Goal: Information Seeking & Learning: Learn about a topic

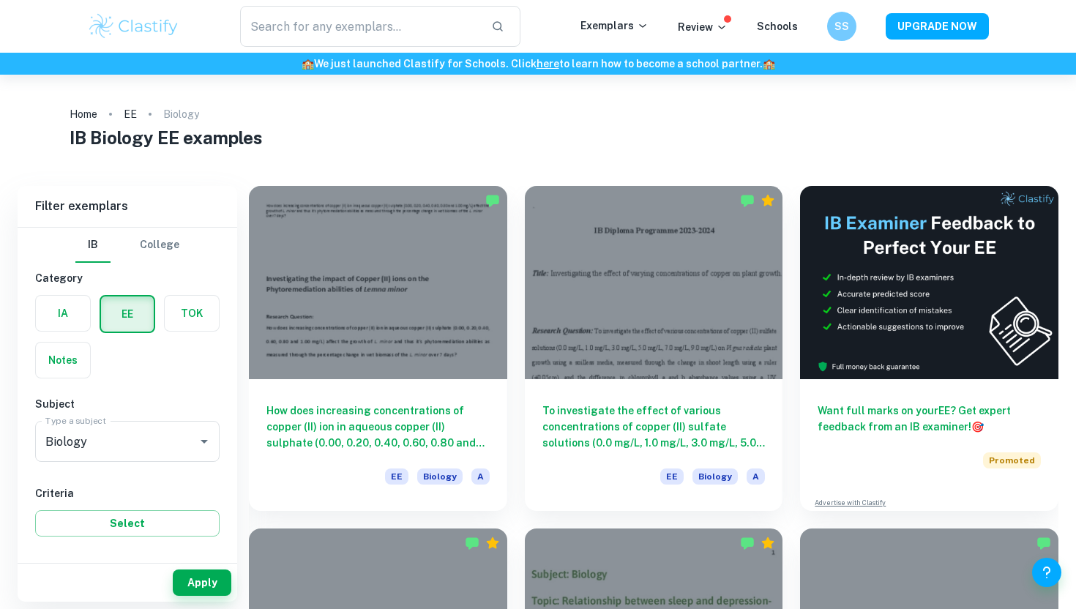
click at [412, 134] on h1 "IB Biology EE examples" at bounding box center [538, 137] width 937 height 26
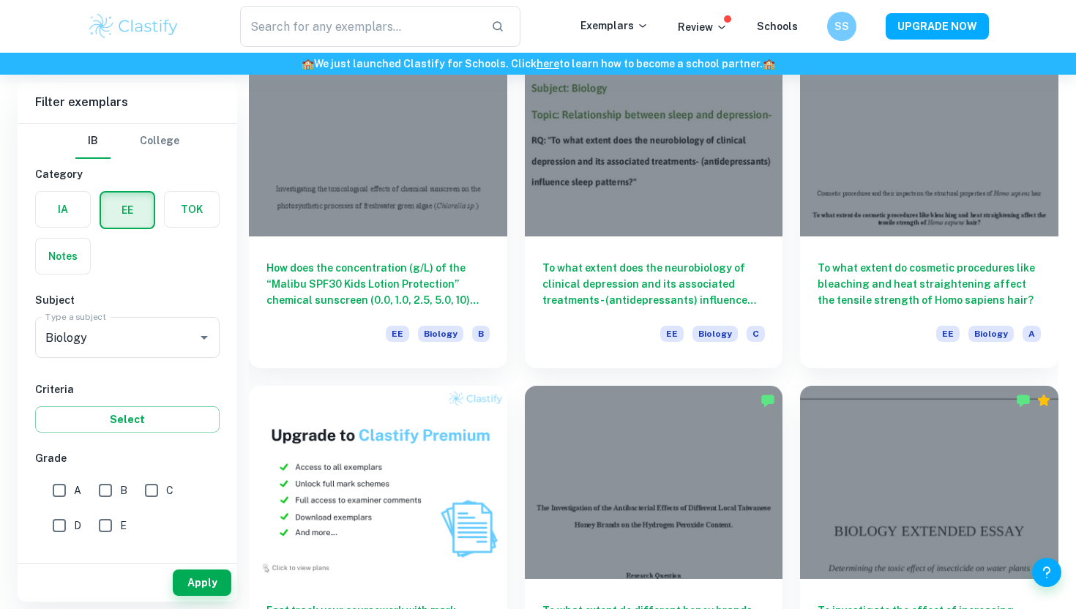
scroll to position [484, 0]
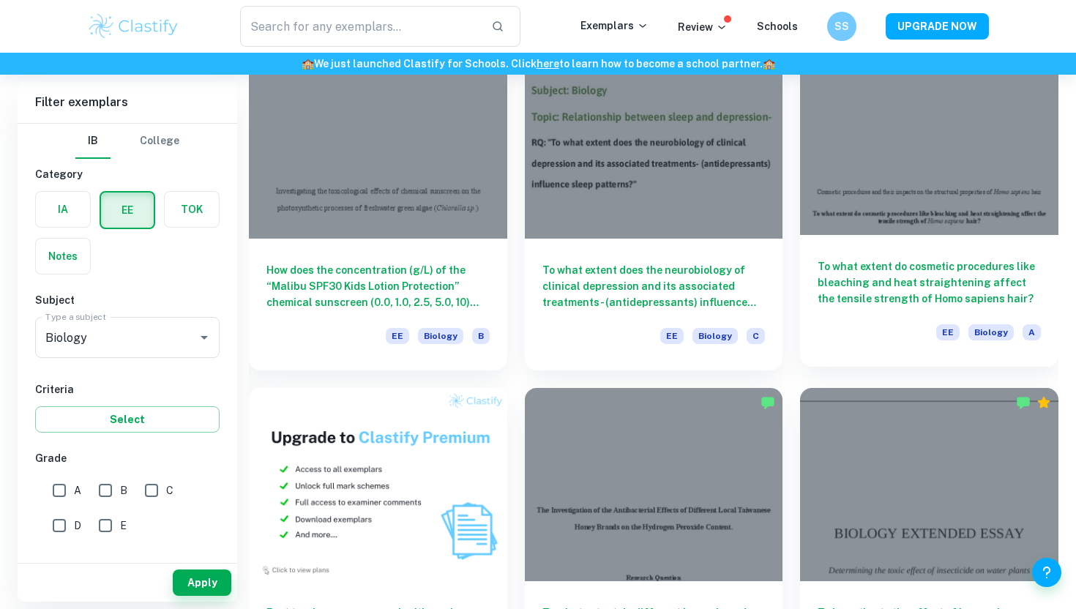
click at [950, 273] on h6 "To what extent do cosmetic procedures like bleaching and heat straightening aff…" at bounding box center [929, 283] width 223 height 48
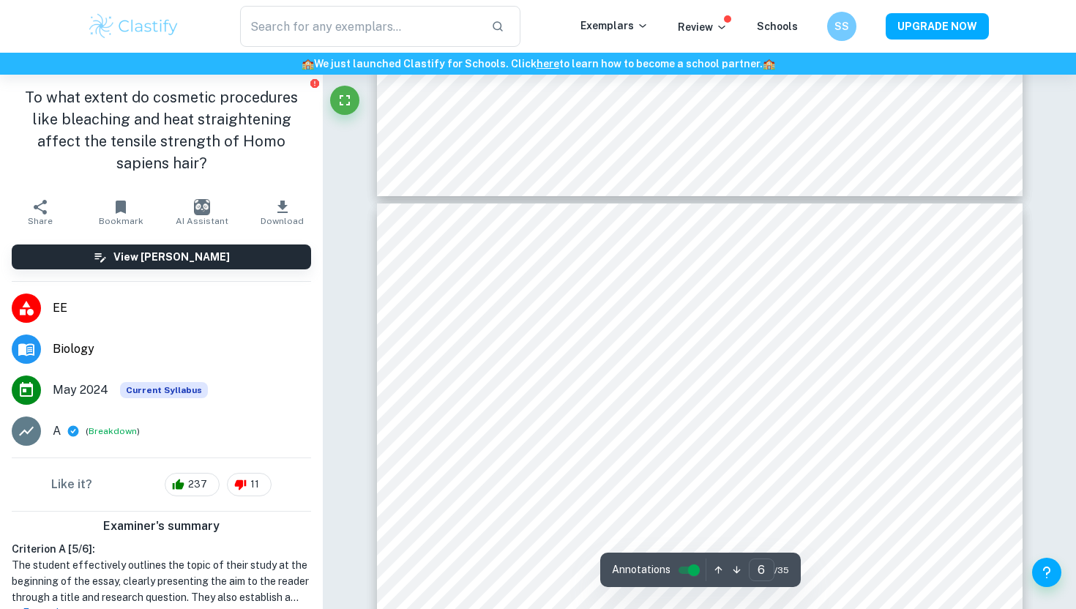
scroll to position [4715, 0]
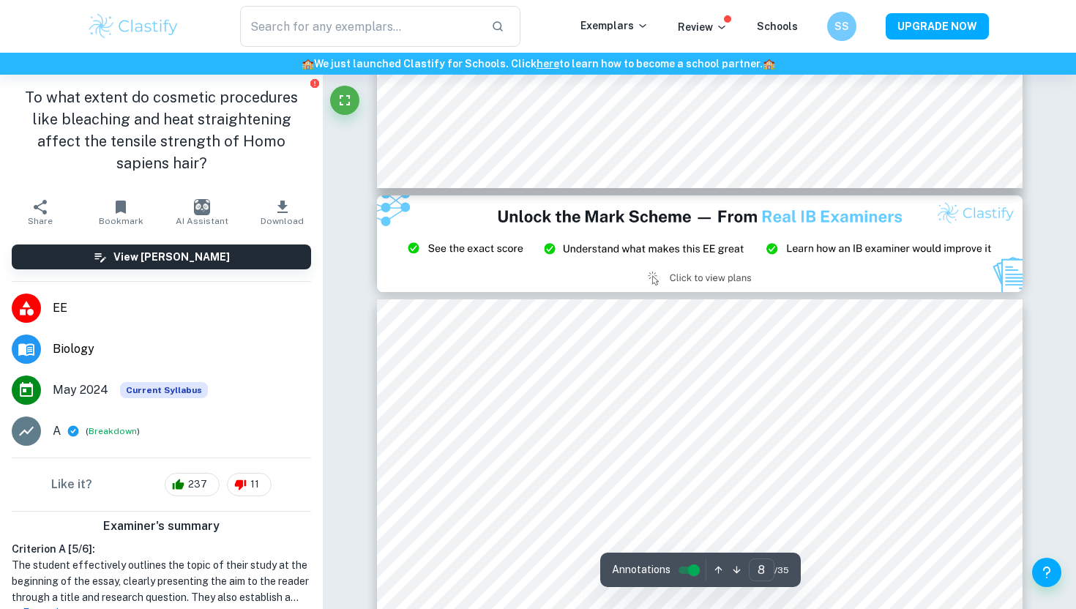
type input "9"
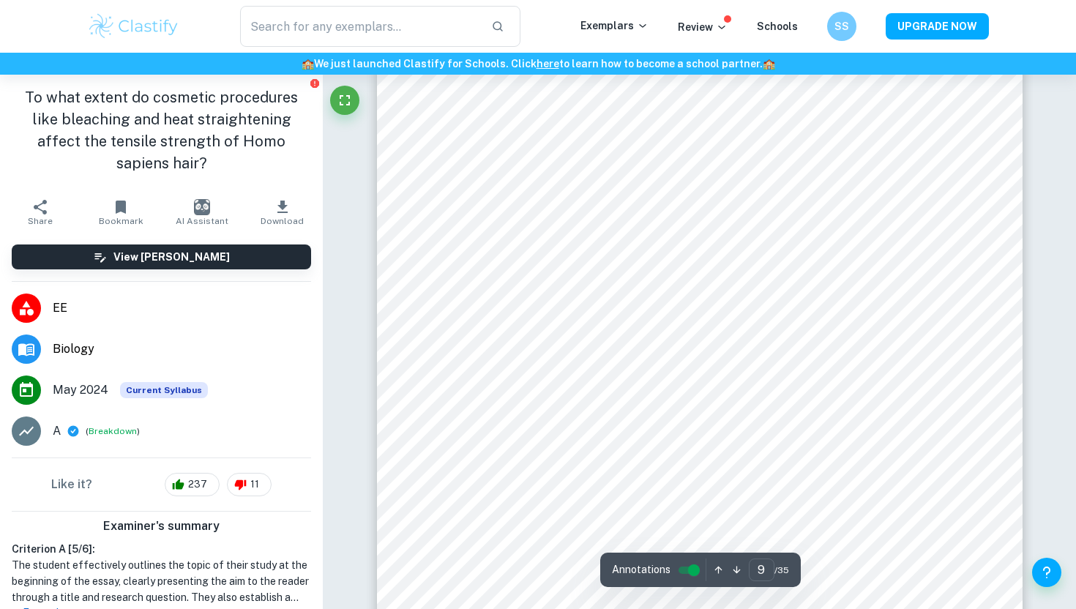
scroll to position [7087, 0]
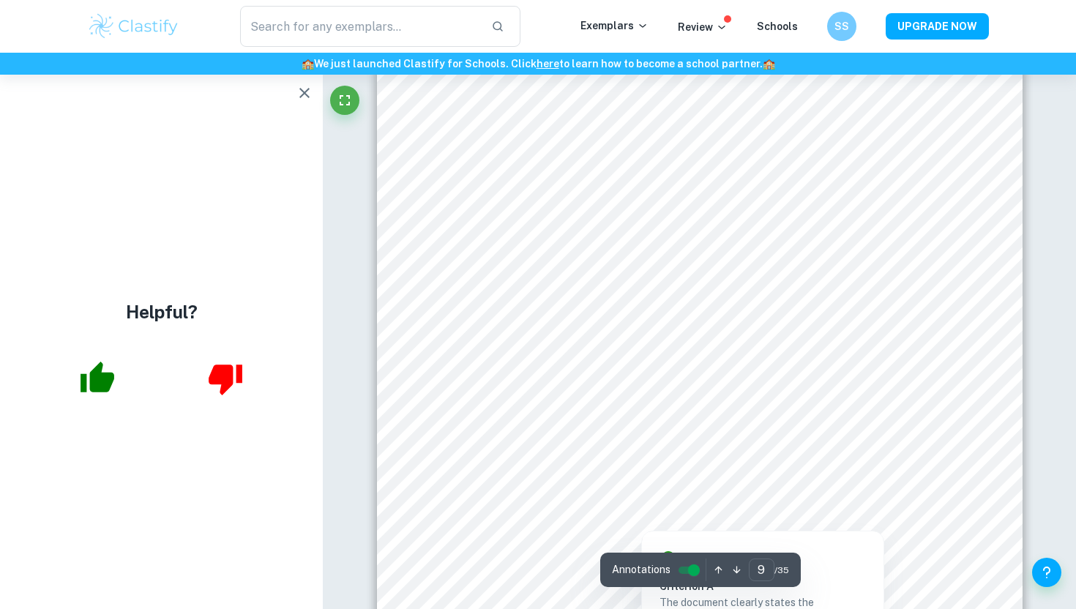
click at [652, 403] on div at bounding box center [639, 403] width 296 height 45
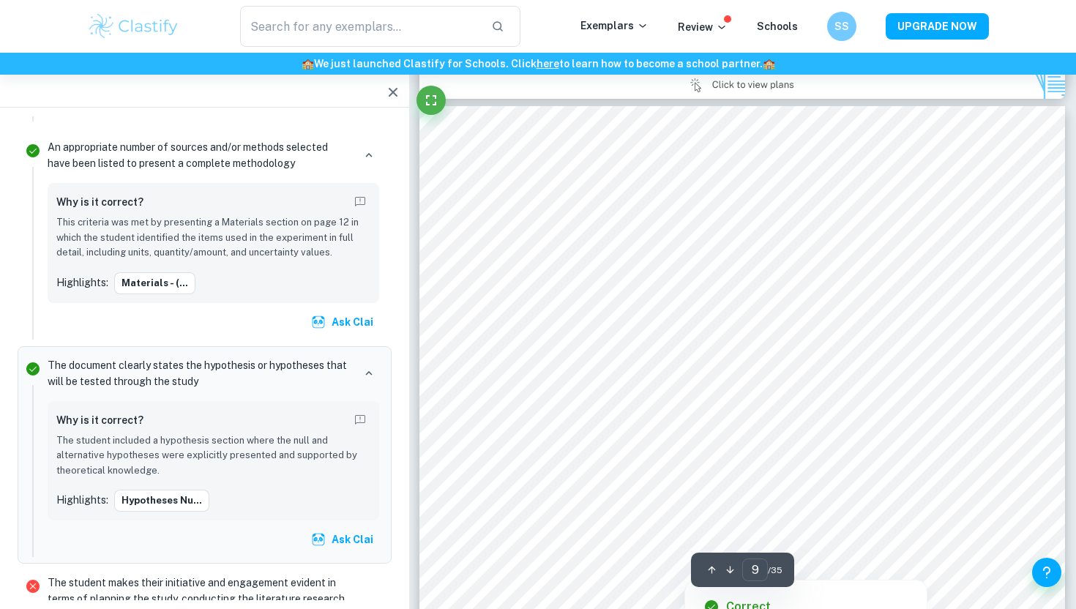
scroll to position [6829, 0]
click at [558, 282] on div at bounding box center [557, 278] width 123 height 45
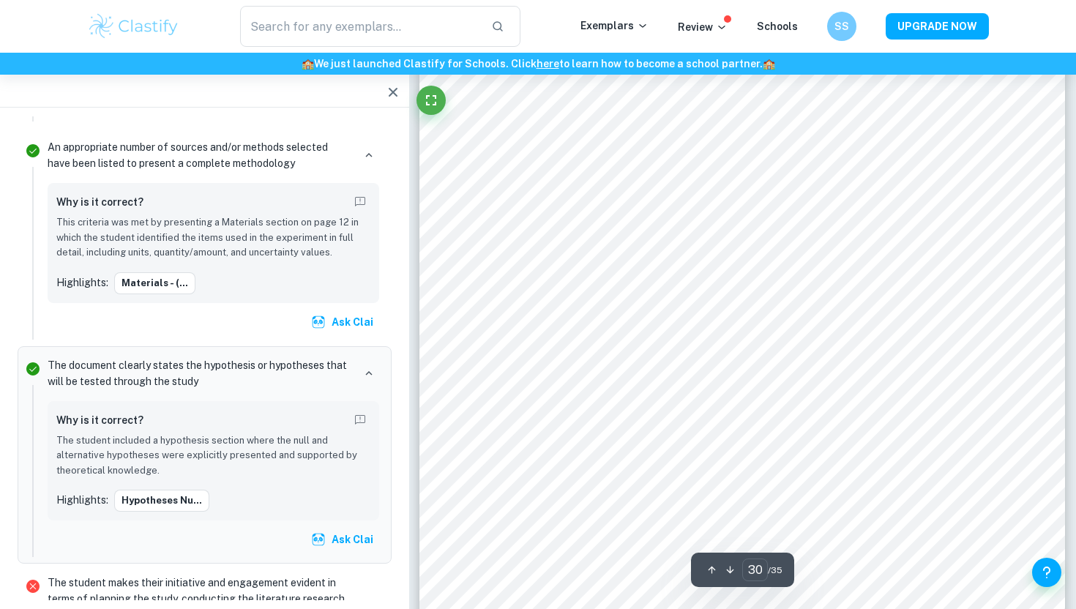
scroll to position [25102, 0]
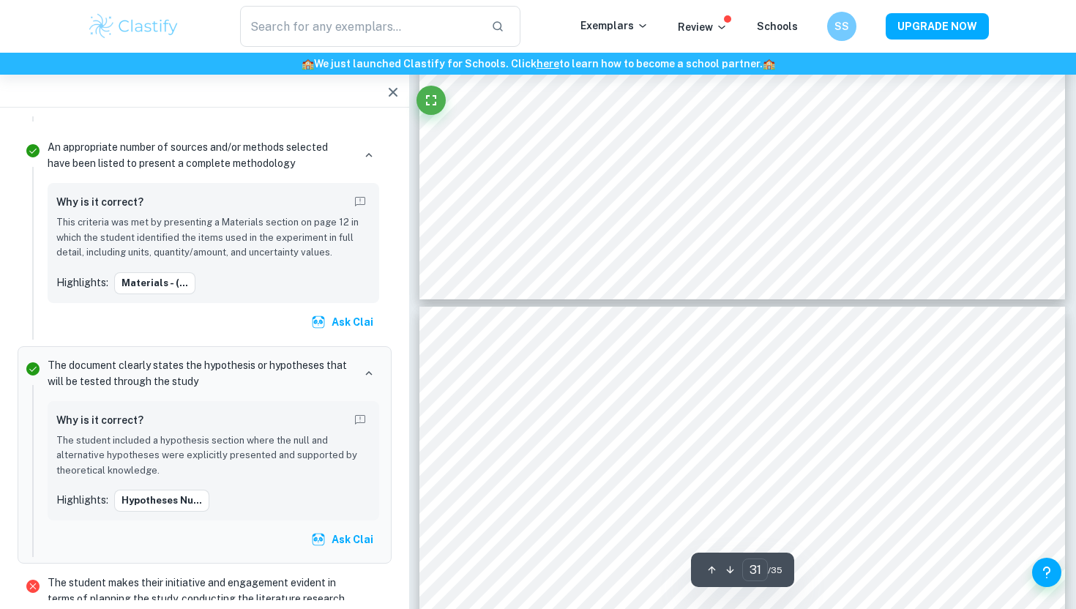
type input "30"
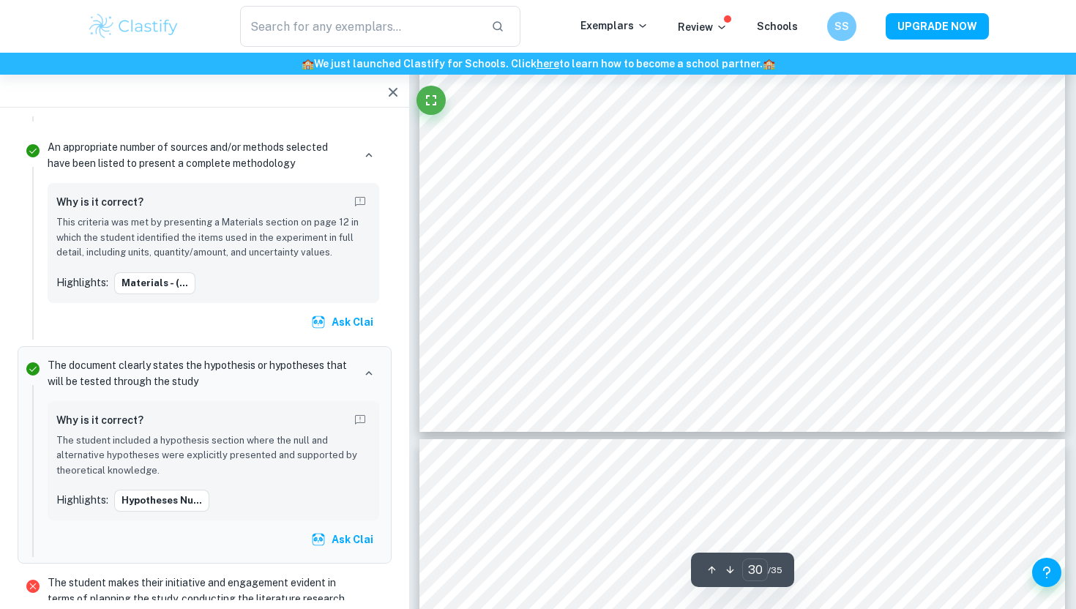
scroll to position [25357, 0]
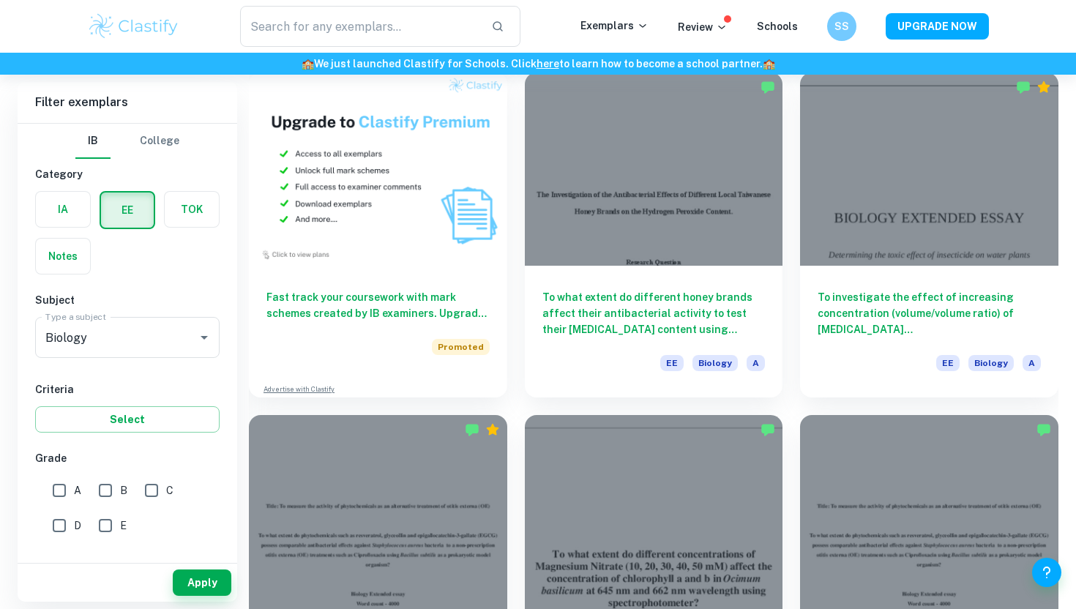
scroll to position [808, 0]
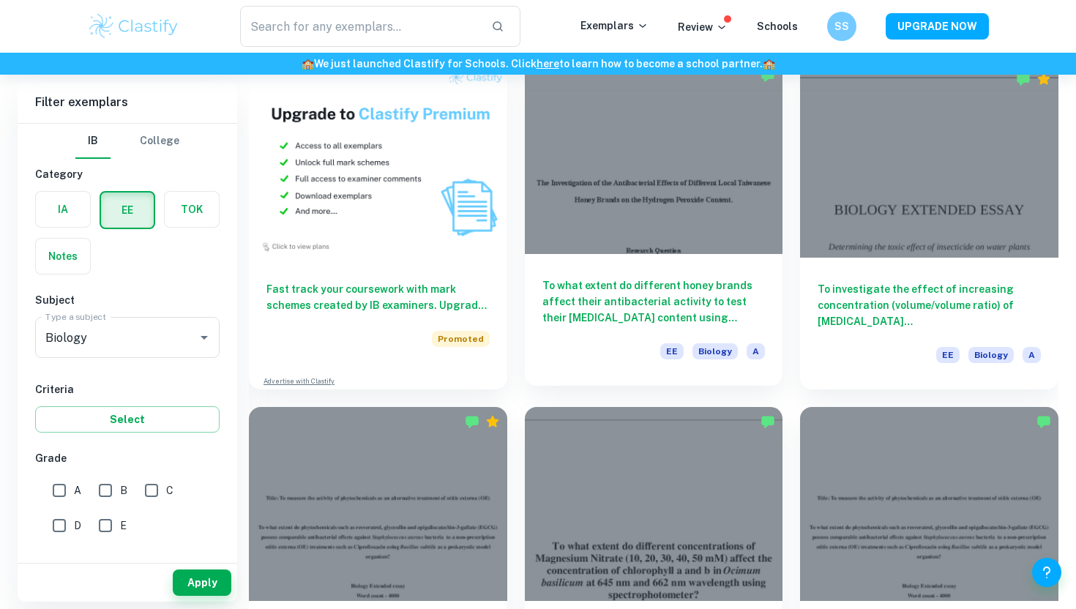
click at [594, 312] on h6 "To what extent do different honey brands affect their antibacterial activity to…" at bounding box center [654, 302] width 223 height 48
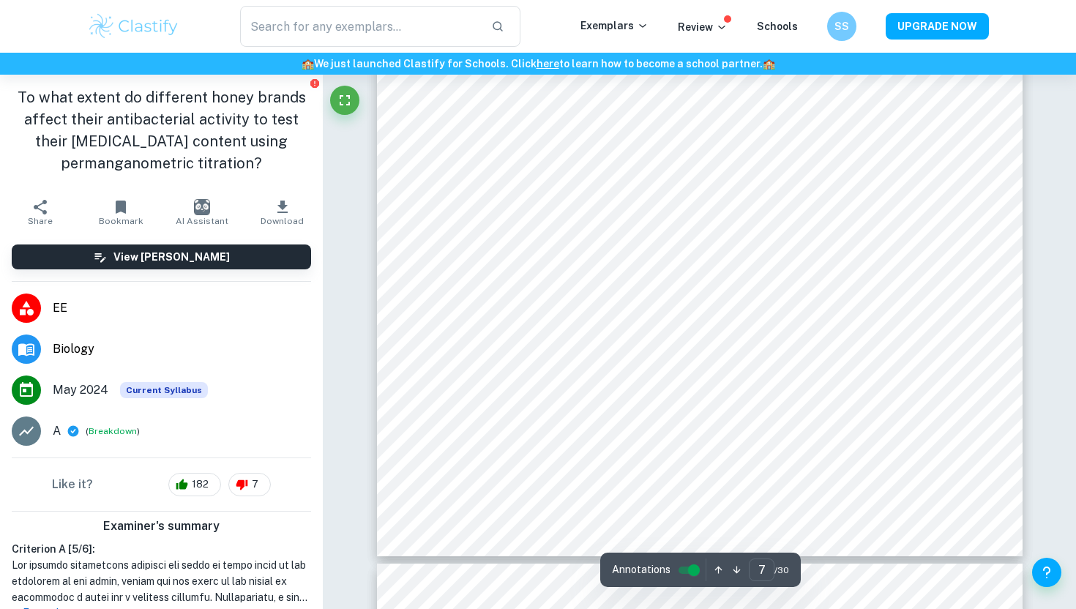
scroll to position [5635, 0]
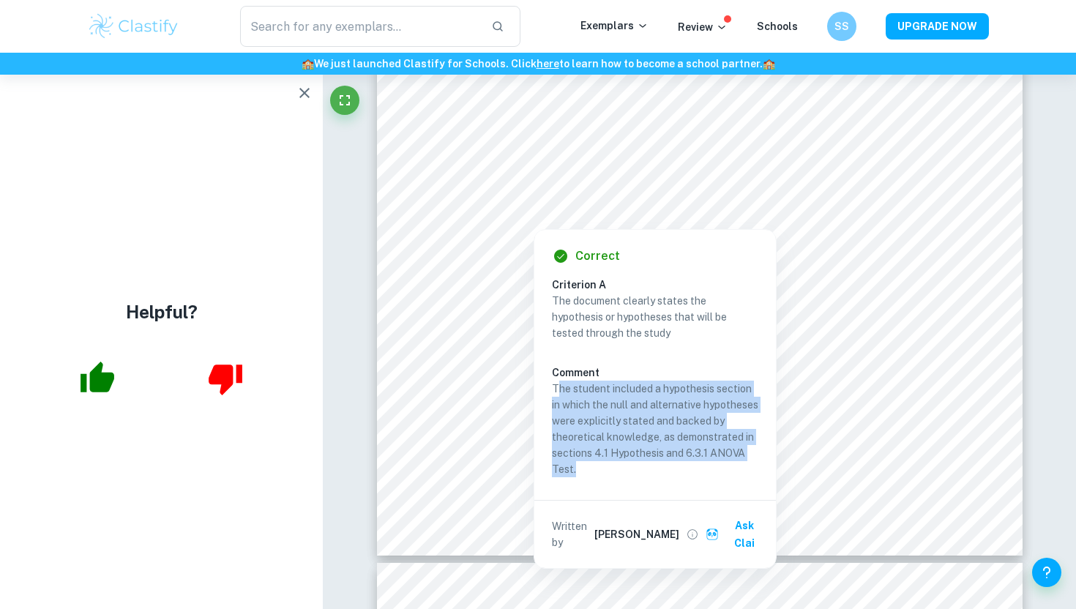
copy p "he student included a hypothesis section in which the null and alternative hypo…"
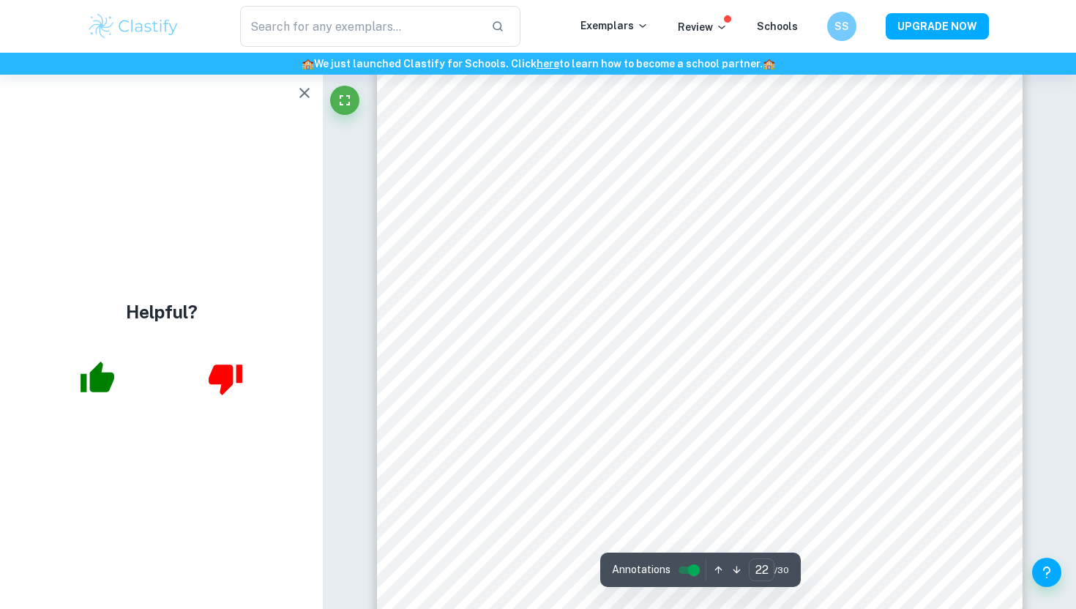
scroll to position [18440, 0]
type input "22"
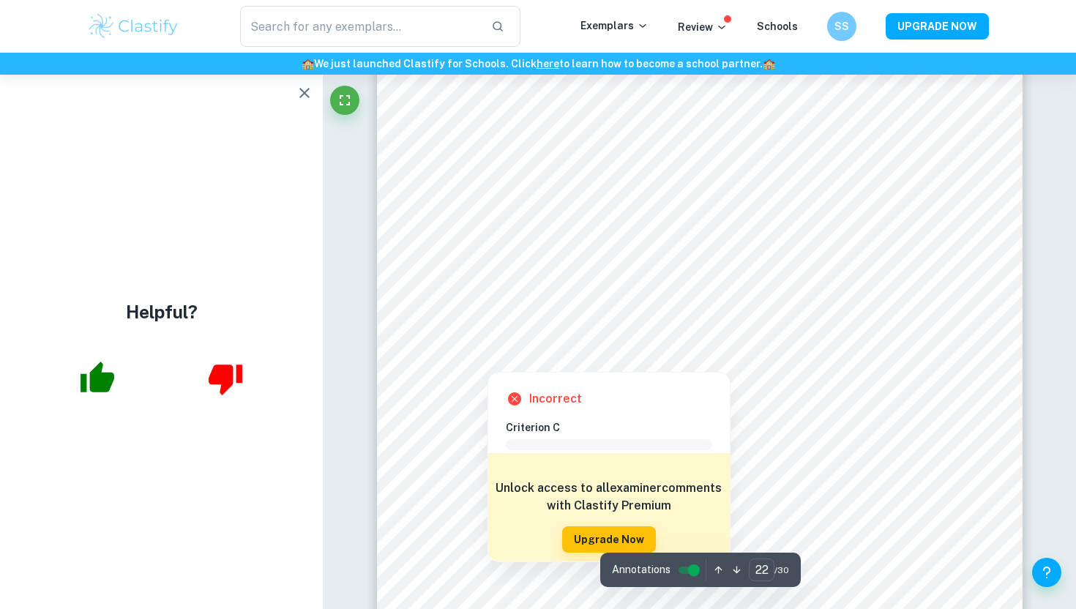
click at [498, 212] on div at bounding box center [712, 219] width 442 height 30
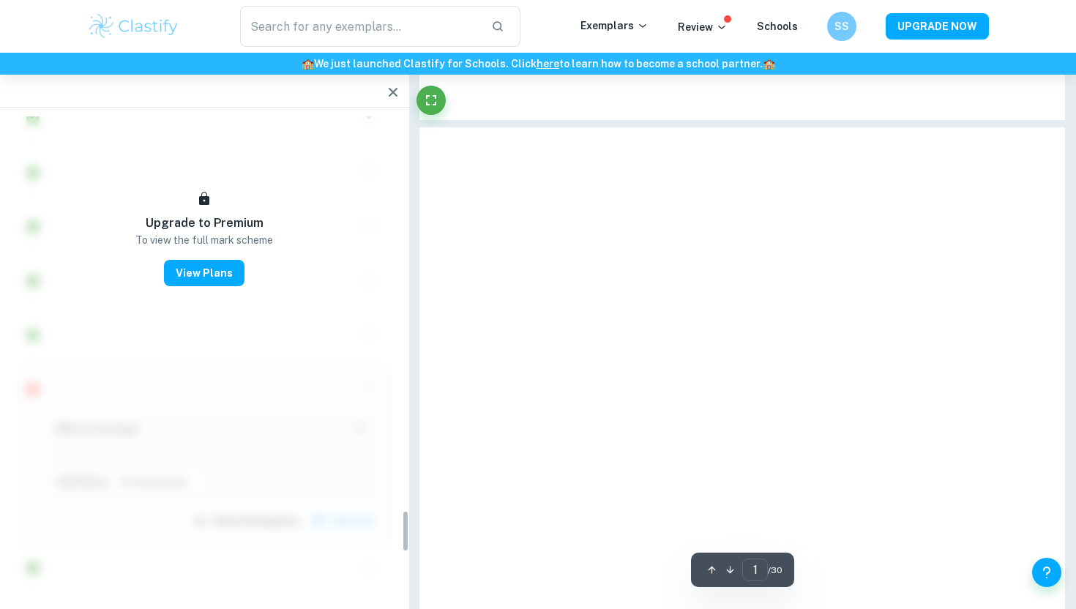
type input "23"
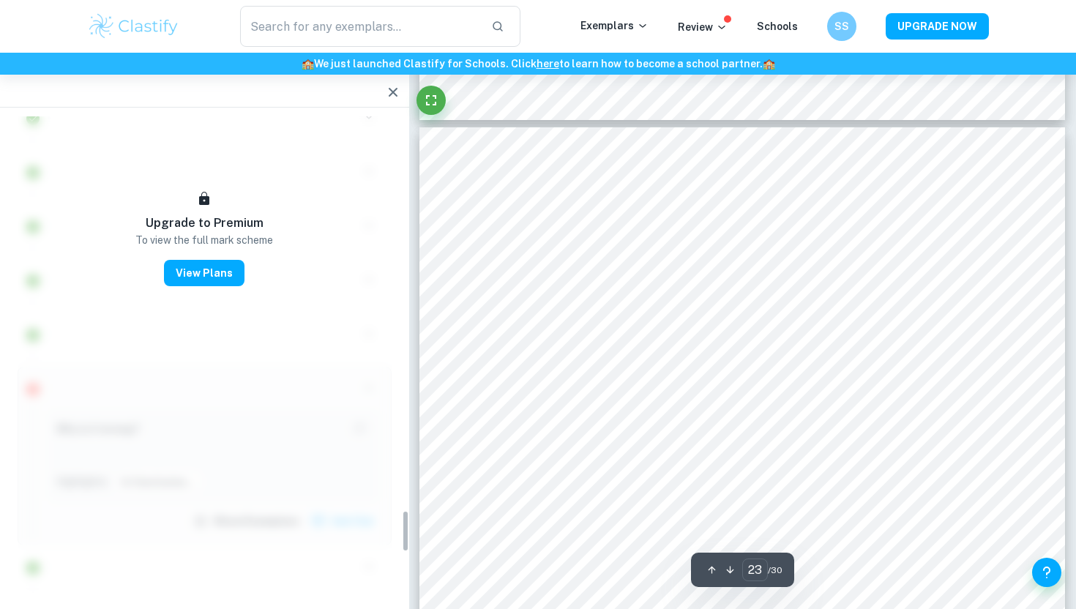
scroll to position [4550, 0]
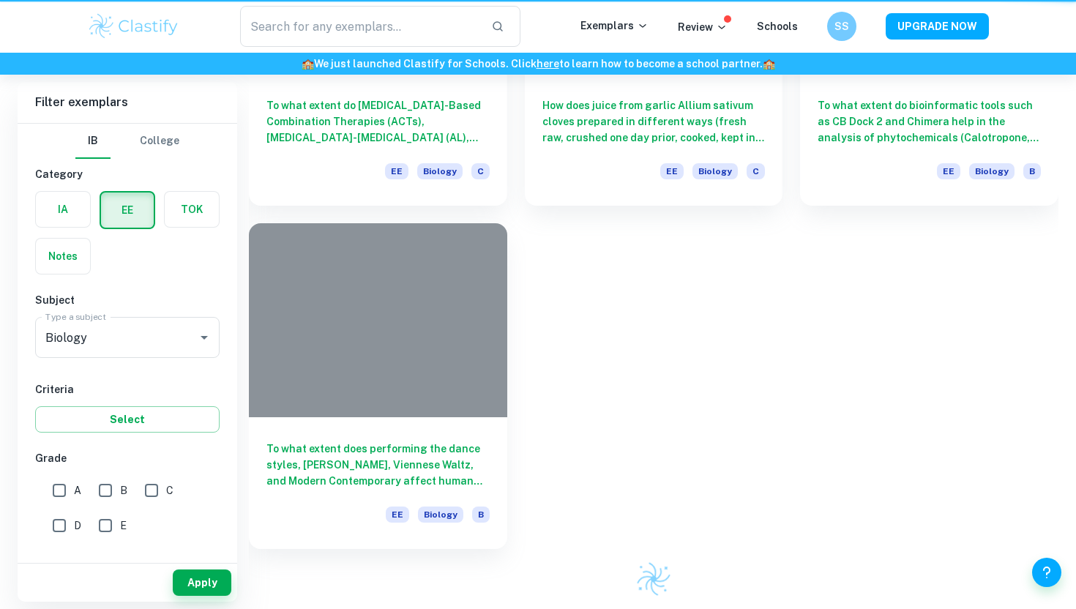
scroll to position [808, 0]
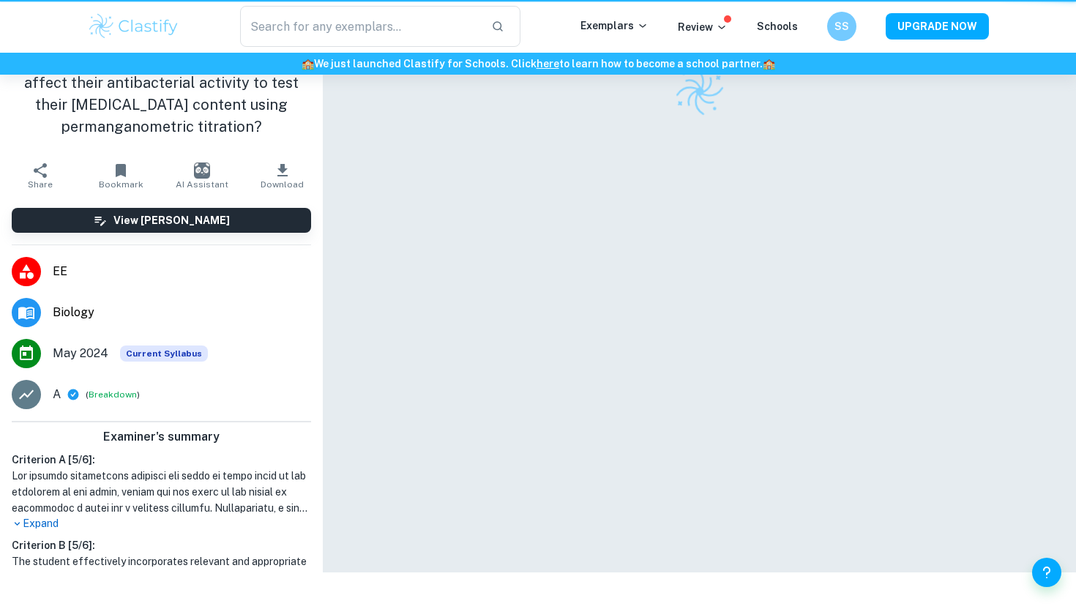
scroll to position [75, 0]
